Goal: Task Accomplishment & Management: Complete application form

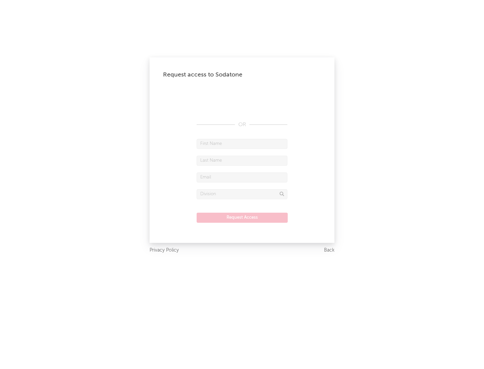
click at [242, 144] on input "text" at bounding box center [241, 144] width 91 height 10
type input "[PERSON_NAME]"
click at [242, 161] on input "text" at bounding box center [241, 161] width 91 height 10
type input "[PERSON_NAME]"
click at [242, 177] on input "text" at bounding box center [241, 178] width 91 height 10
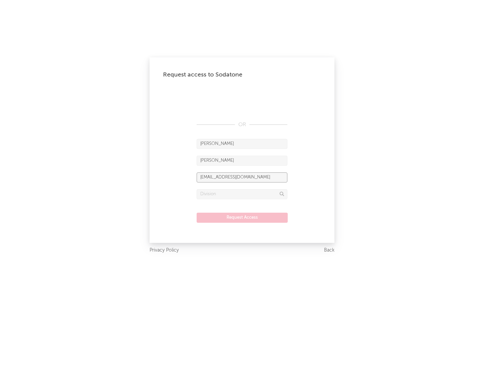
type input "[EMAIL_ADDRESS][DOMAIN_NAME]"
click at [242, 194] on input "text" at bounding box center [241, 194] width 91 height 10
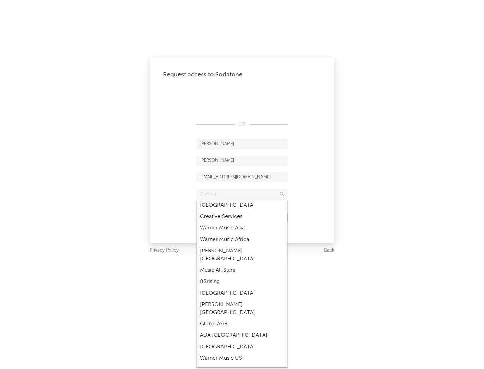
click at [242, 265] on div "Music All Stars" at bounding box center [241, 270] width 91 height 11
type input "Music All Stars"
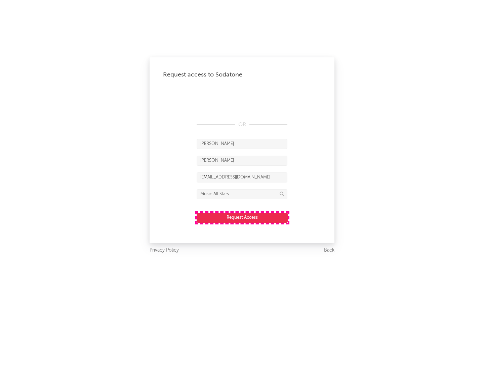
click at [242, 218] on button "Request Access" at bounding box center [241, 218] width 91 height 10
